Goal: Navigation & Orientation: Find specific page/section

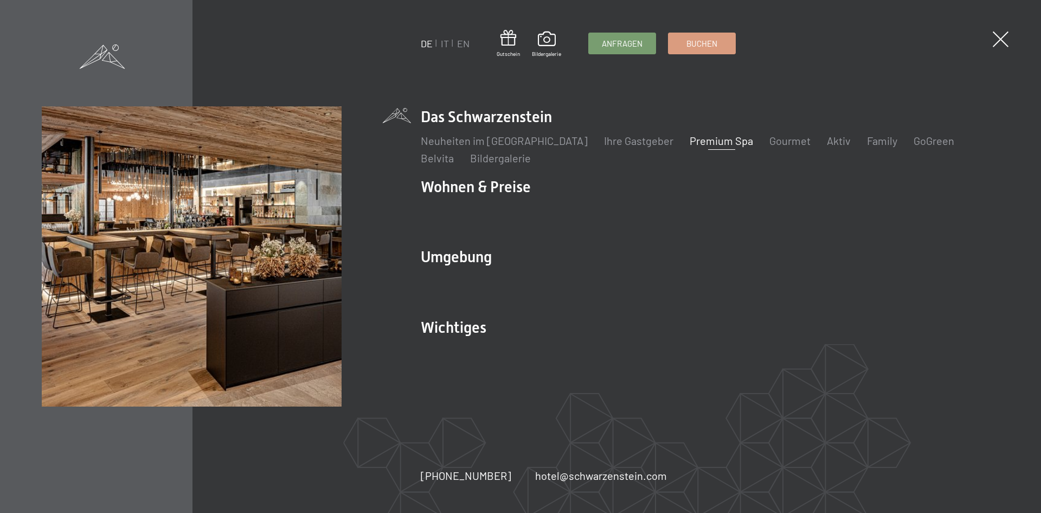
click at [700, 145] on link "Premium Spa" at bounding box center [721, 140] width 63 height 13
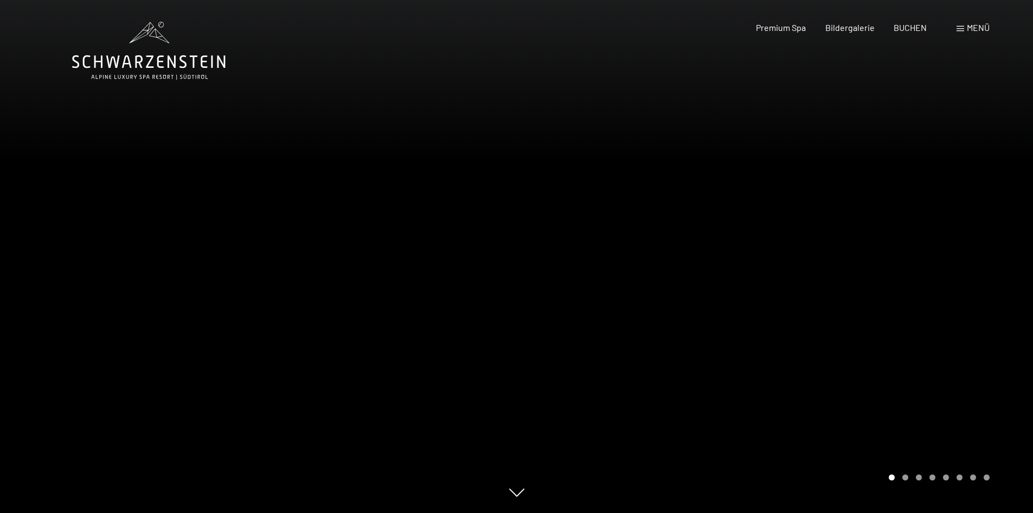
click at [967, 31] on span "Menü" at bounding box center [978, 27] width 23 height 10
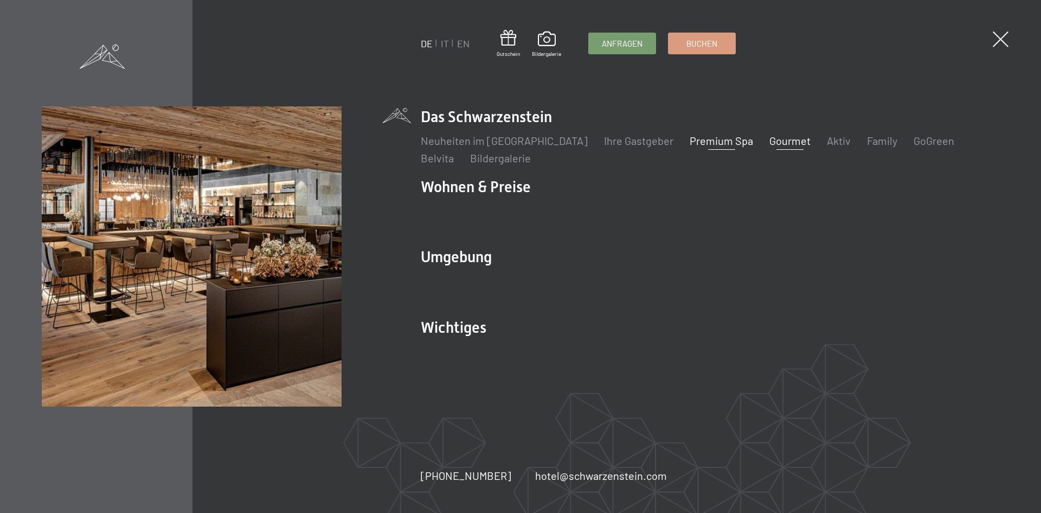
click at [770, 143] on link "Gourmet" at bounding box center [790, 140] width 41 height 13
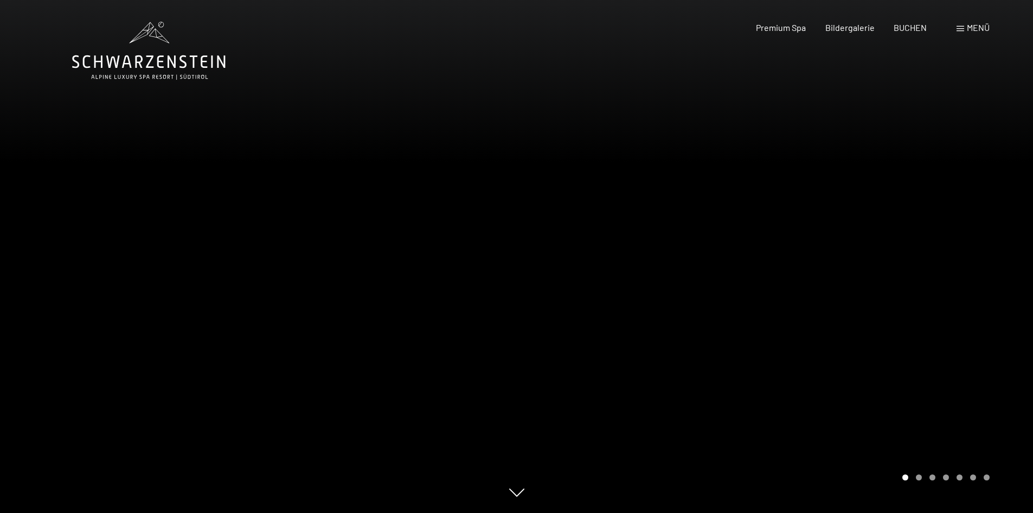
click at [956, 34] on div "Buchen Anfragen Premium Spa Bildergalerie BUCHEN Menü DE IT EN Gutschein Bilder…" at bounding box center [854, 28] width 272 height 12
click at [958, 30] on span at bounding box center [961, 28] width 8 height 5
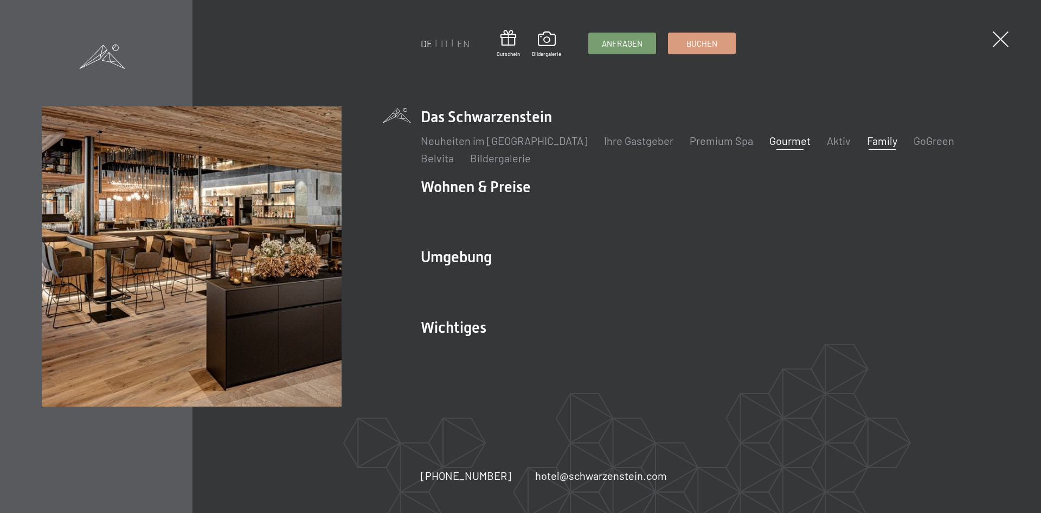
click at [867, 140] on link "Family" at bounding box center [882, 140] width 30 height 13
click at [897, 172] on ul "Das Schwarzenstein Neuheiten im Schwarzenstein Ihre Gastgeber Premium Spa Gourm…" at bounding box center [710, 238] width 579 height 264
click at [1003, 42] on span at bounding box center [1001, 39] width 22 height 22
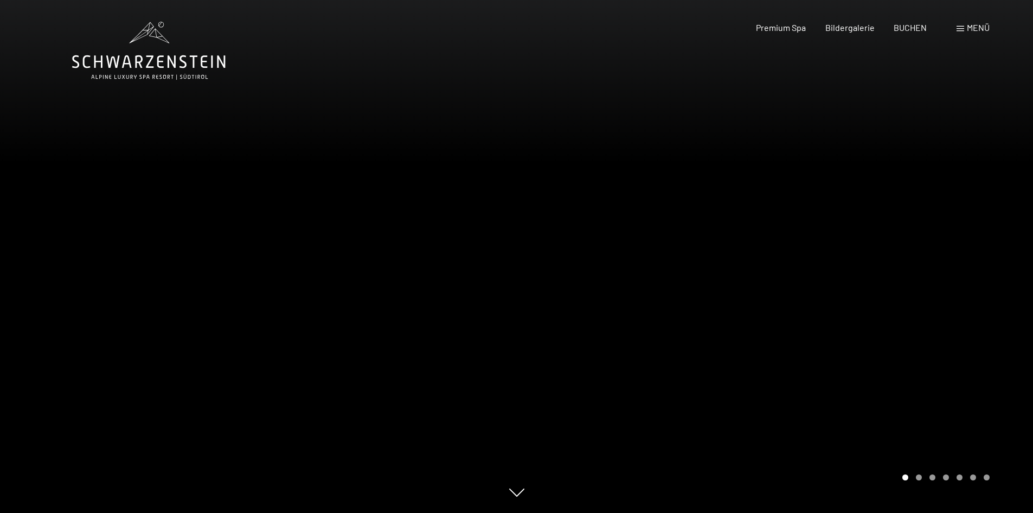
click at [975, 24] on span "Menü" at bounding box center [978, 27] width 23 height 10
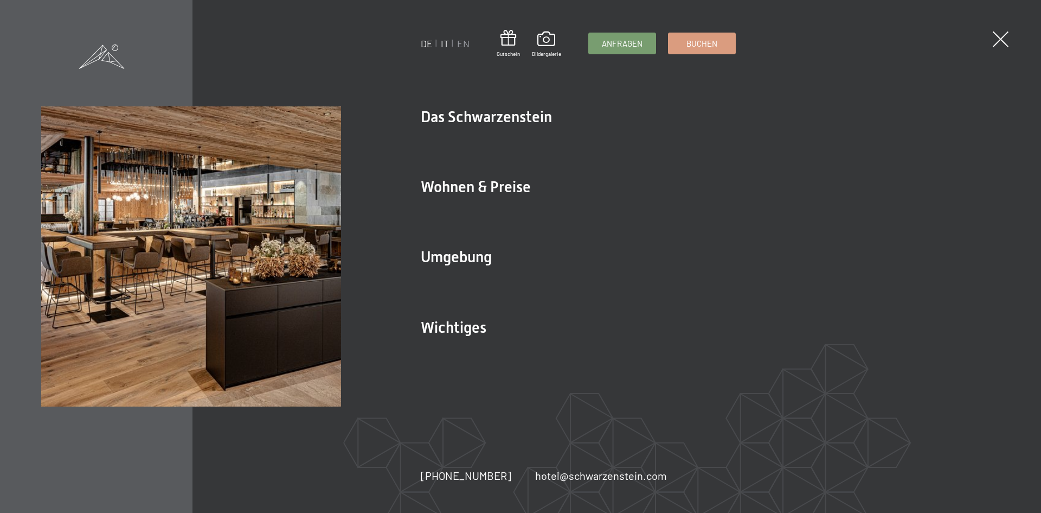
click at [448, 41] on link "IT" at bounding box center [445, 43] width 8 height 12
click at [445, 44] on link "IT" at bounding box center [445, 43] width 8 height 12
click at [1005, 38] on span at bounding box center [1001, 39] width 22 height 22
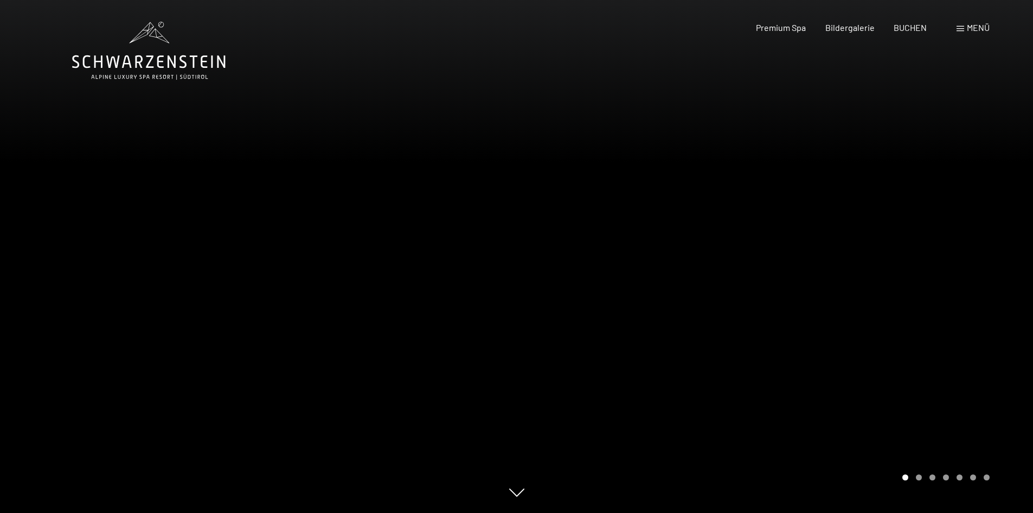
click at [978, 22] on div "Buchen Anfragen Premium Spa Bildergalerie BUCHEN Menü DE IT EN Gutschein Bilder…" at bounding box center [854, 28] width 272 height 12
click at [964, 26] on span at bounding box center [961, 28] width 8 height 5
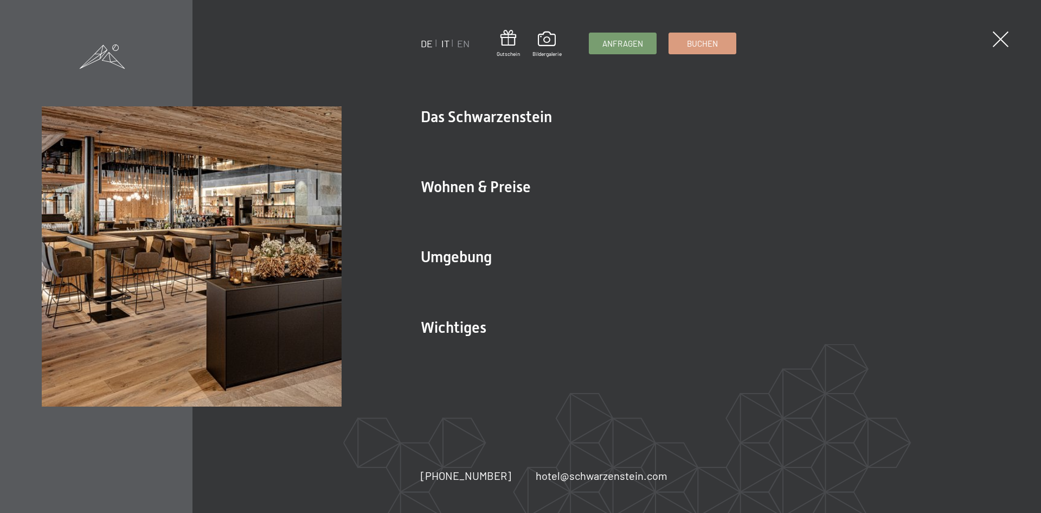
click at [446, 46] on link "IT" at bounding box center [445, 43] width 8 height 12
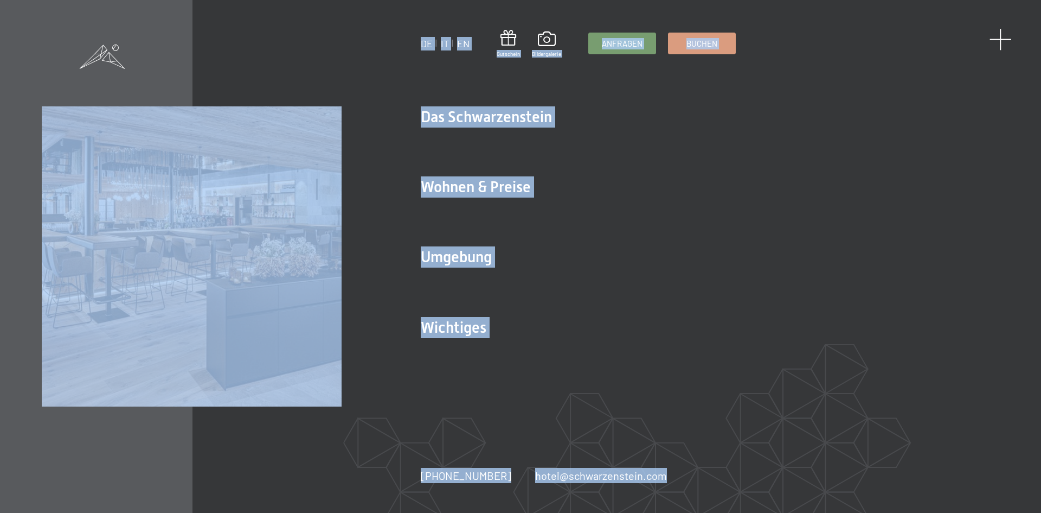
click at [994, 39] on div "DE IT EN Gutschein Bildergalerie Anfragen Buchen DE IT EN Das Schwarzenstein Ne…" at bounding box center [520, 256] width 1041 height 513
click at [1001, 37] on span at bounding box center [1001, 39] width 22 height 22
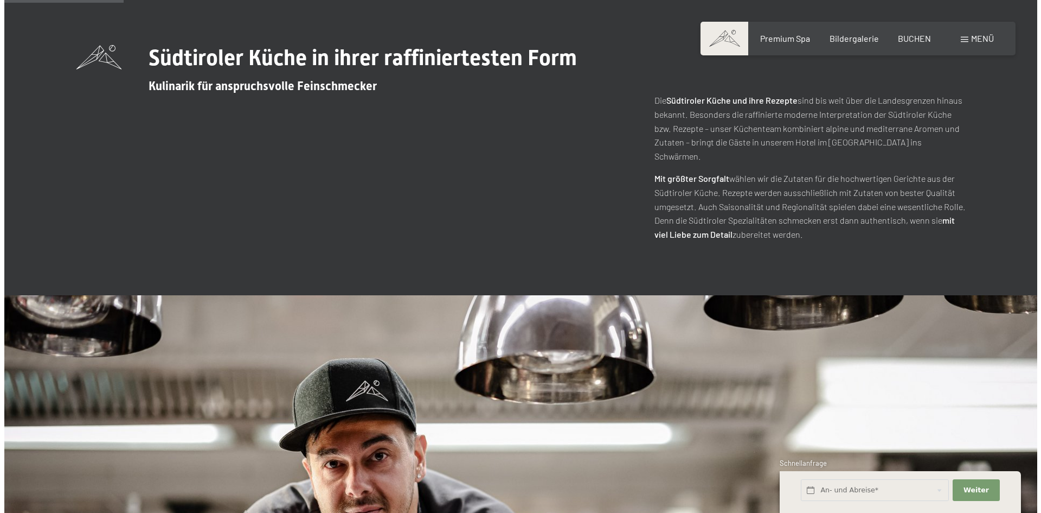
scroll to position [542, 0]
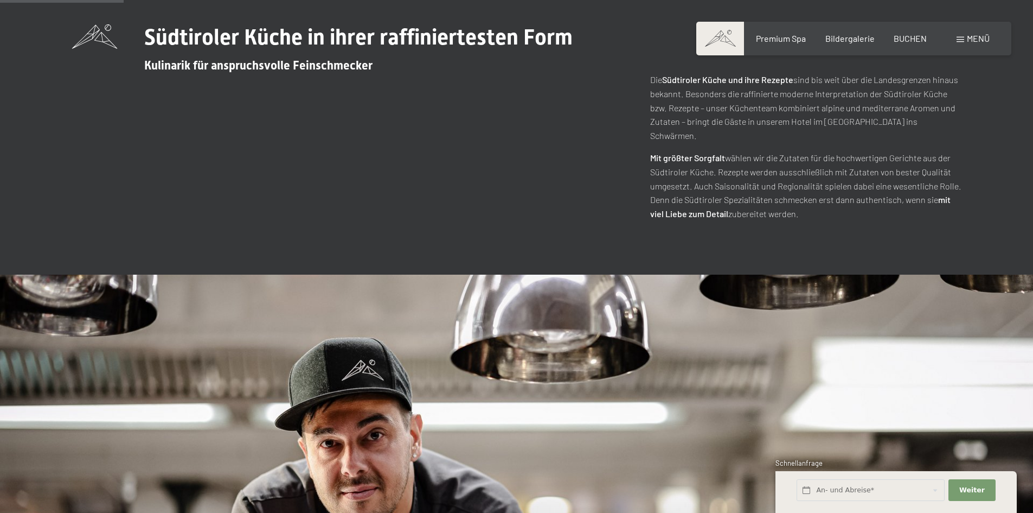
drag, startPoint x: 894, startPoint y: 251, endPoint x: 890, endPoint y: 247, distance: 5.8
click at [892, 248] on div "Südtiroler Küche in ihrer raffiniertesten Form Kulinarik für anspruchsvolle Fei…" at bounding box center [516, 122] width 1033 height 304
click at [956, 40] on div "Buchen Anfragen Premium Spa Bildergalerie BUCHEN Menü DE IT EN Gutschein Bilder…" at bounding box center [854, 39] width 272 height 12
click at [964, 35] on div "Menü" at bounding box center [973, 39] width 33 height 12
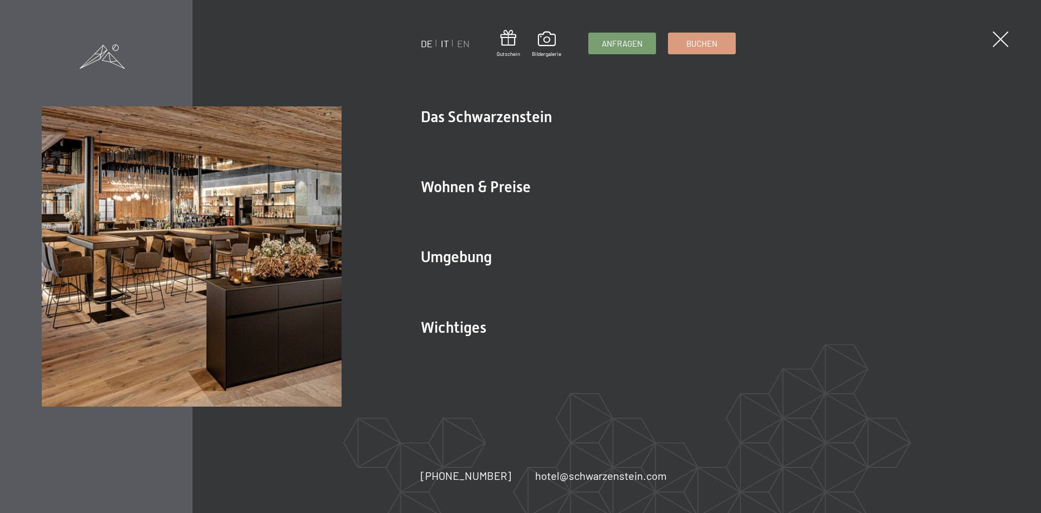
click at [446, 47] on link "IT" at bounding box center [445, 43] width 8 height 12
click at [446, 43] on link "IT" at bounding box center [445, 43] width 8 height 12
click at [445, 46] on link "IT" at bounding box center [445, 43] width 8 height 12
click at [444, 43] on link "IT" at bounding box center [445, 43] width 8 height 12
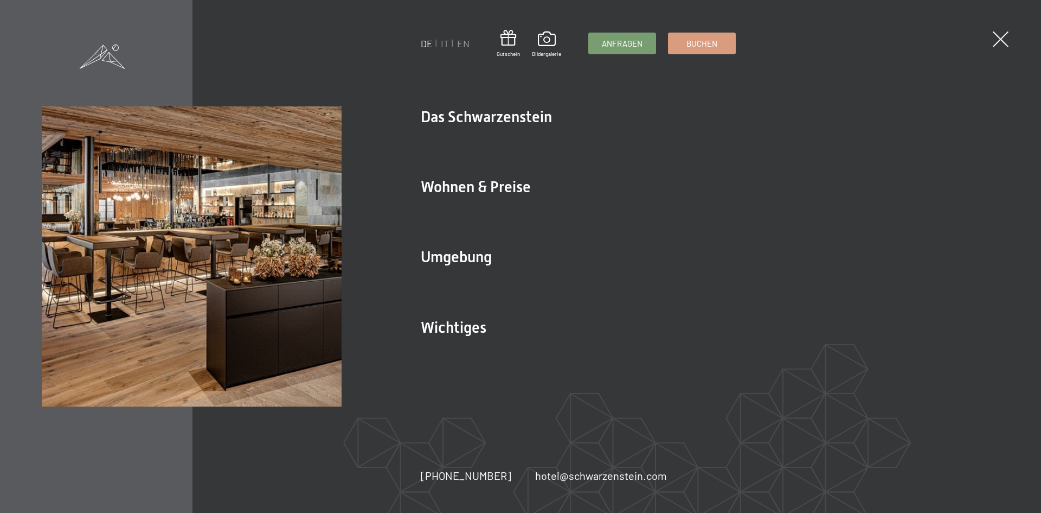
click at [457, 46] on ul "DE IT EN" at bounding box center [445, 44] width 49 height 14
click at [459, 46] on link "EN" at bounding box center [463, 43] width 12 height 12
click at [445, 47] on link "IT" at bounding box center [445, 43] width 8 height 12
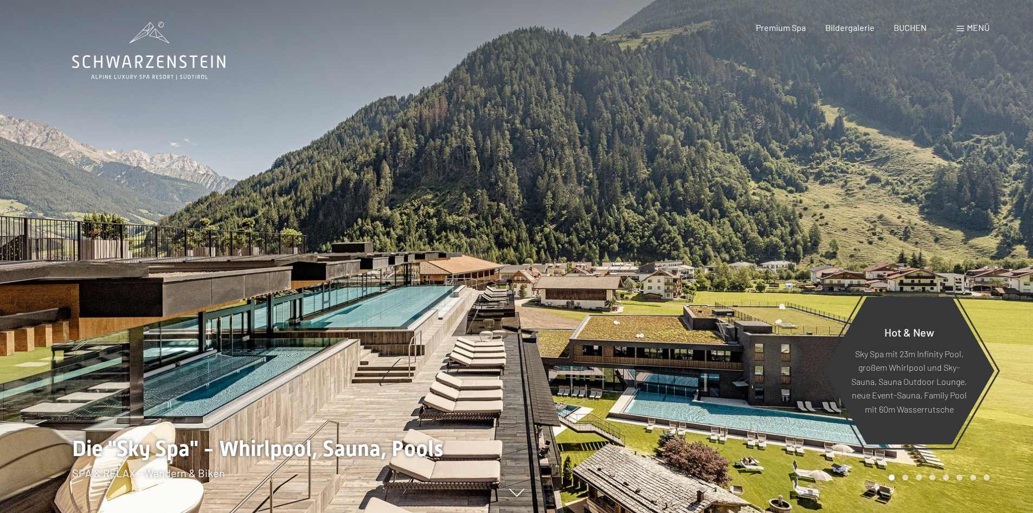
click at [784, 152] on div at bounding box center [775, 256] width 517 height 513
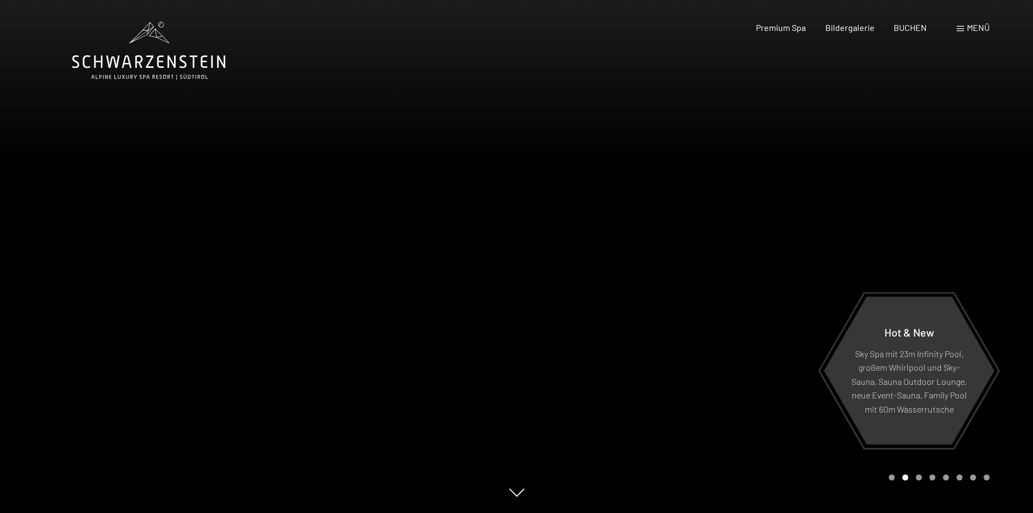
click at [964, 27] on span at bounding box center [961, 28] width 8 height 5
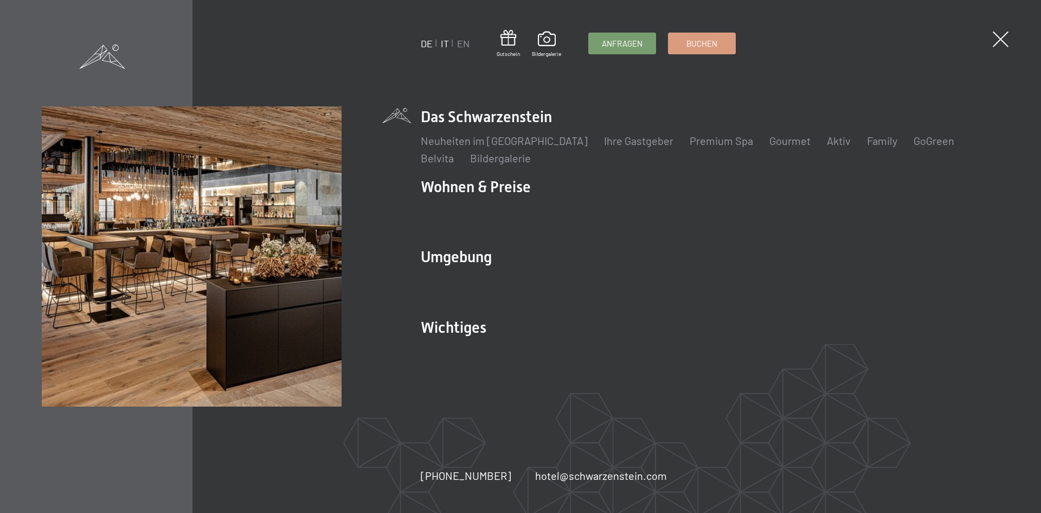
click at [447, 44] on link "IT" at bounding box center [445, 43] width 8 height 12
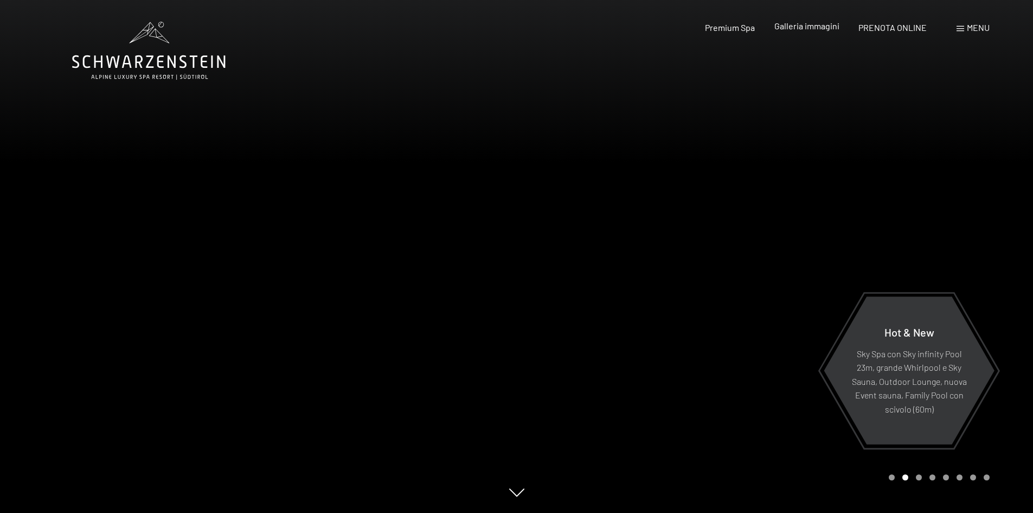
click at [829, 30] on span "Galleria immagini" at bounding box center [807, 26] width 65 height 10
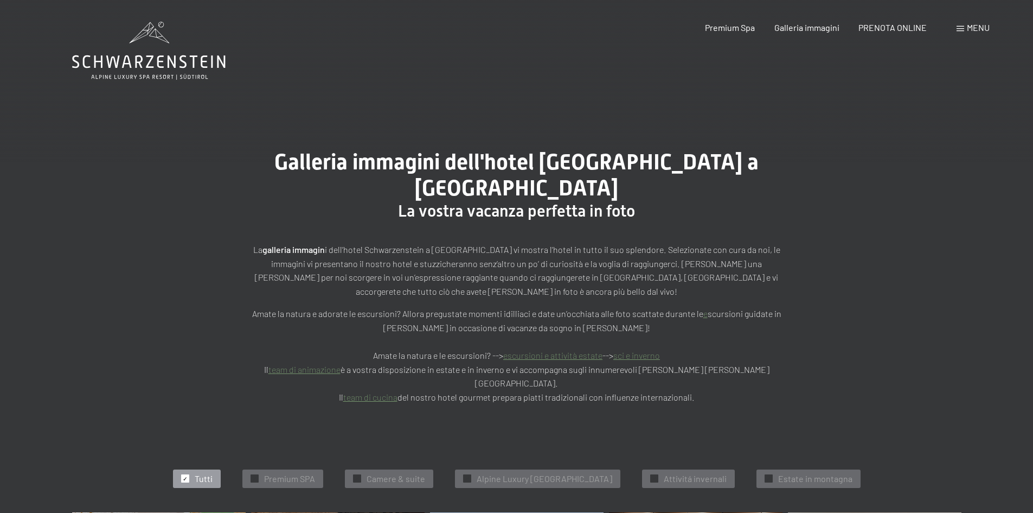
click at [966, 23] on div "Menu" at bounding box center [973, 28] width 33 height 12
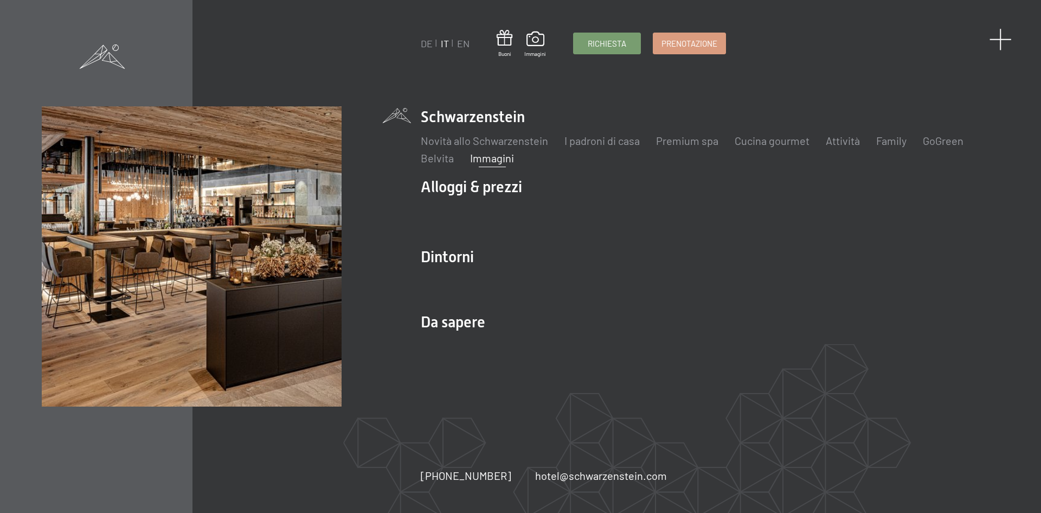
click at [1000, 38] on span at bounding box center [1001, 39] width 22 height 22
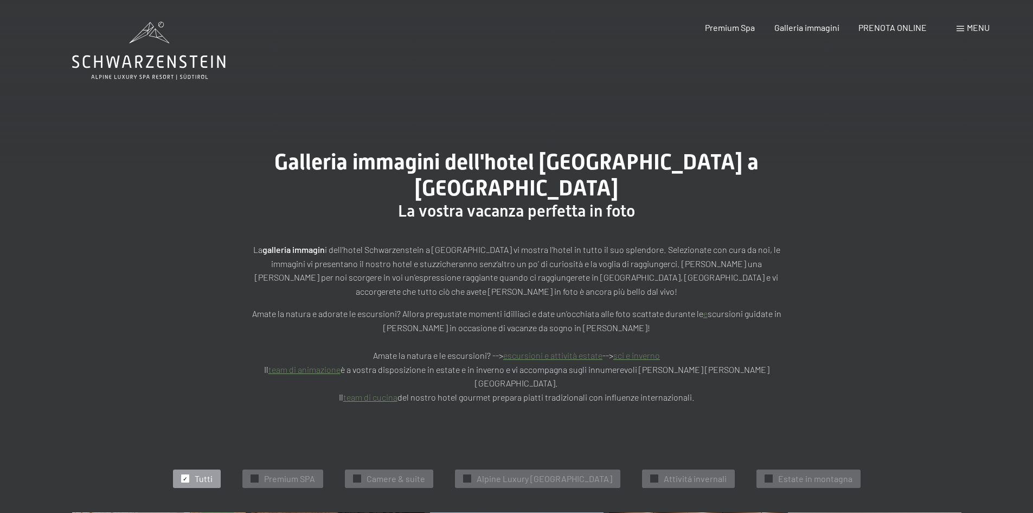
click at [100, 66] on icon at bounding box center [148, 51] width 153 height 58
